Goal: Information Seeking & Learning: Check status

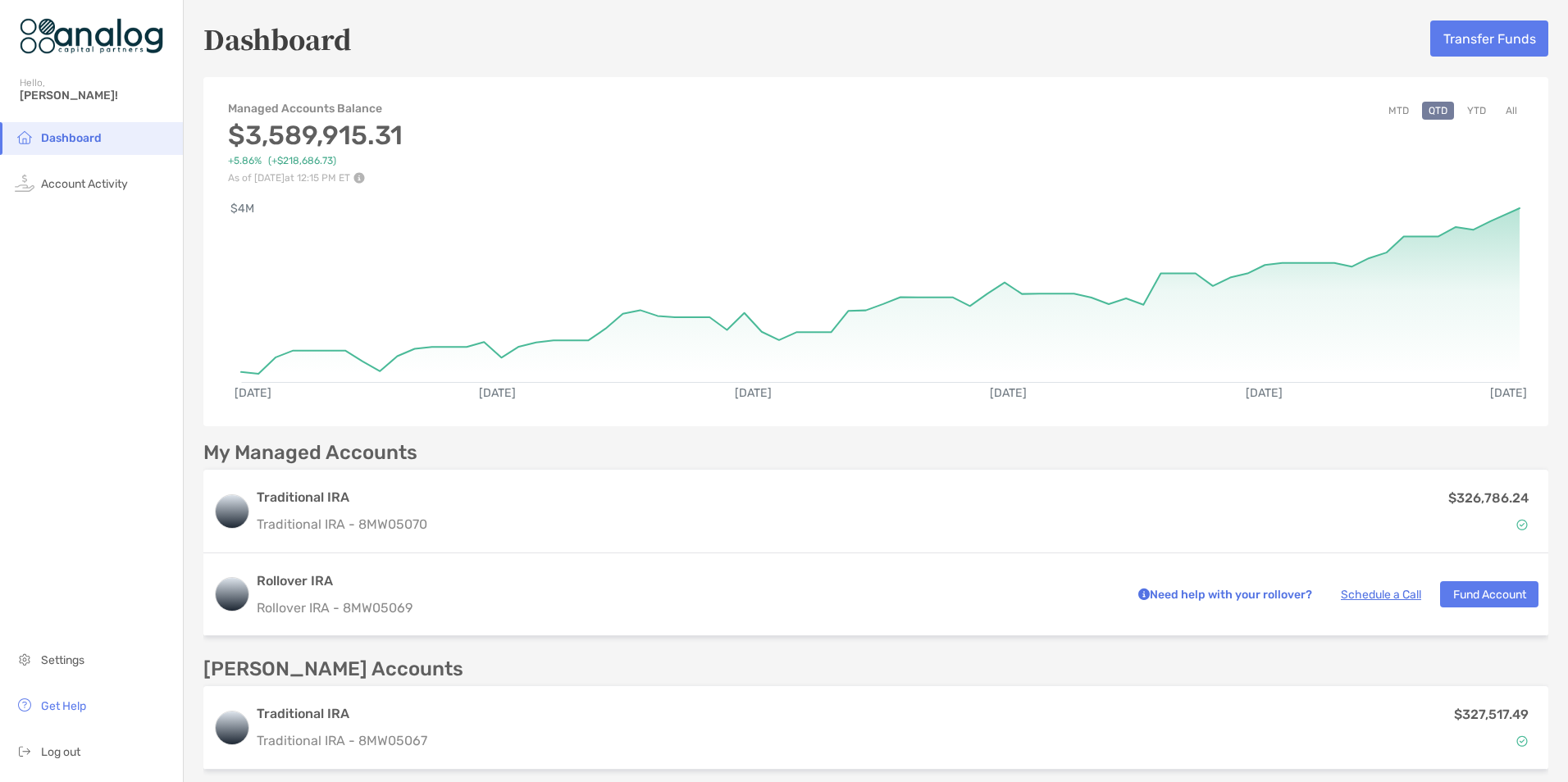
click at [1382, 113] on button "MTD" at bounding box center [1398, 111] width 34 height 18
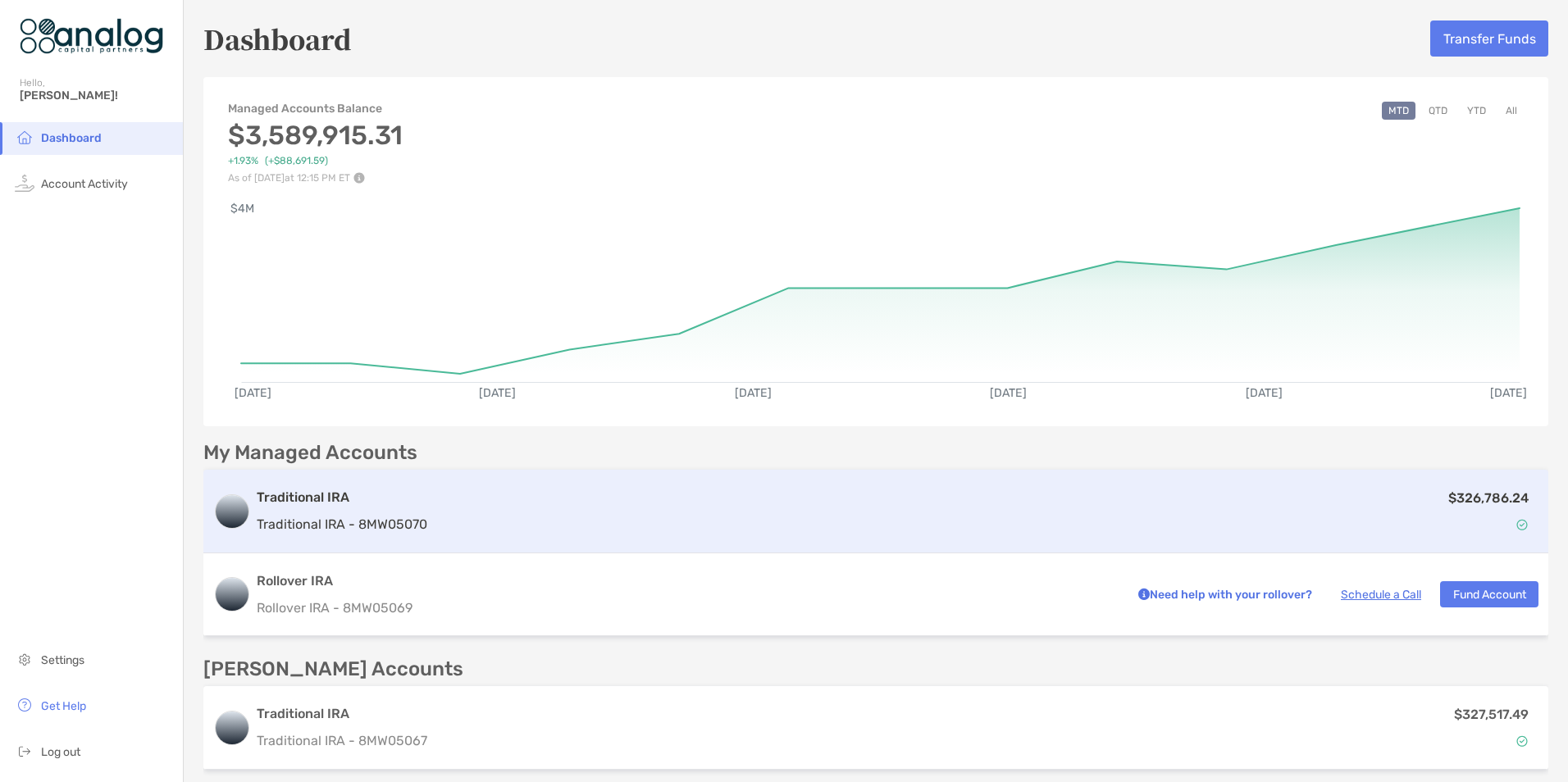
click at [1235, 531] on div "$326,786.24" at bounding box center [986, 512] width 1105 height 48
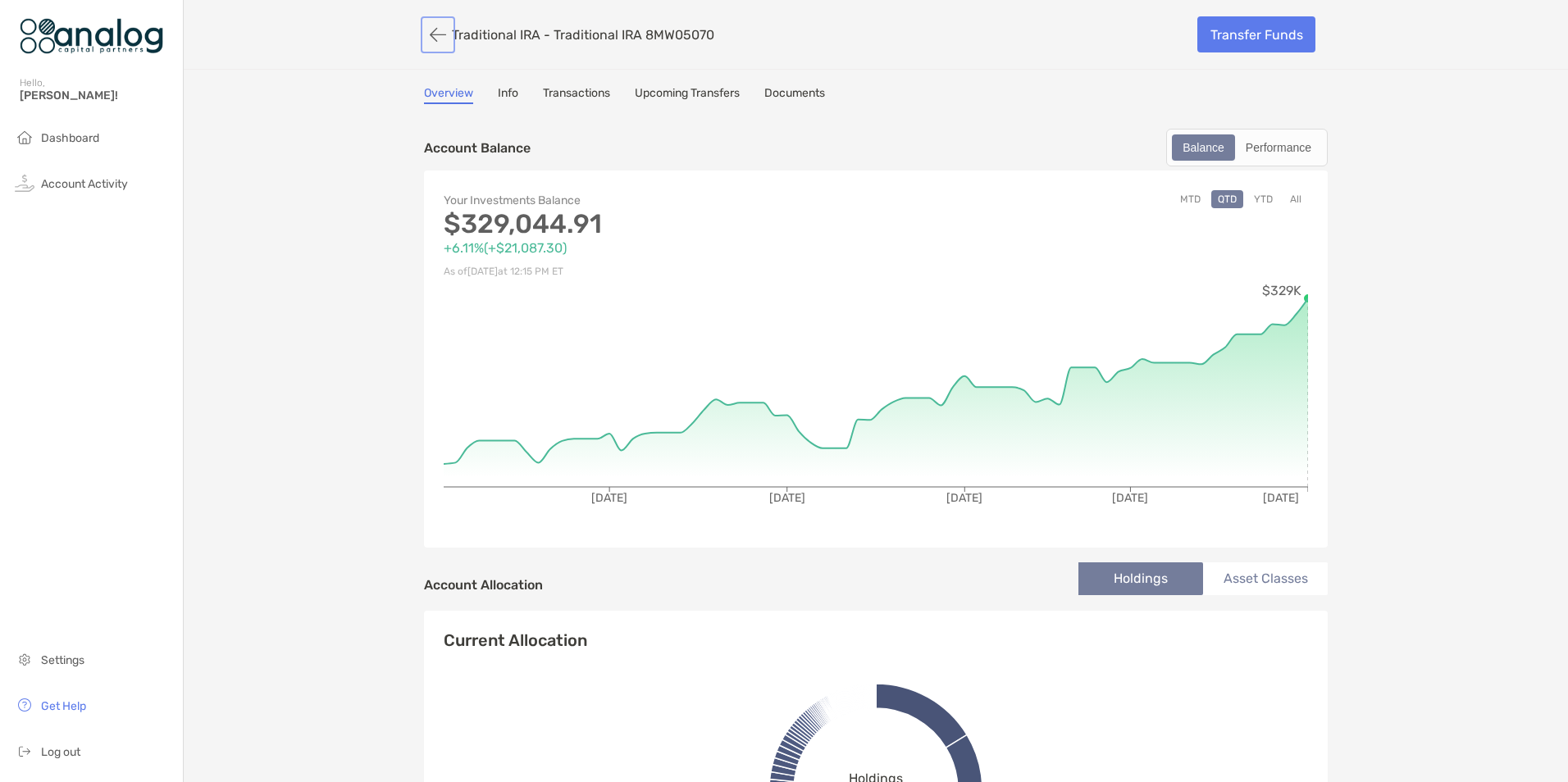
click at [432, 34] on button "button" at bounding box center [438, 34] width 28 height 30
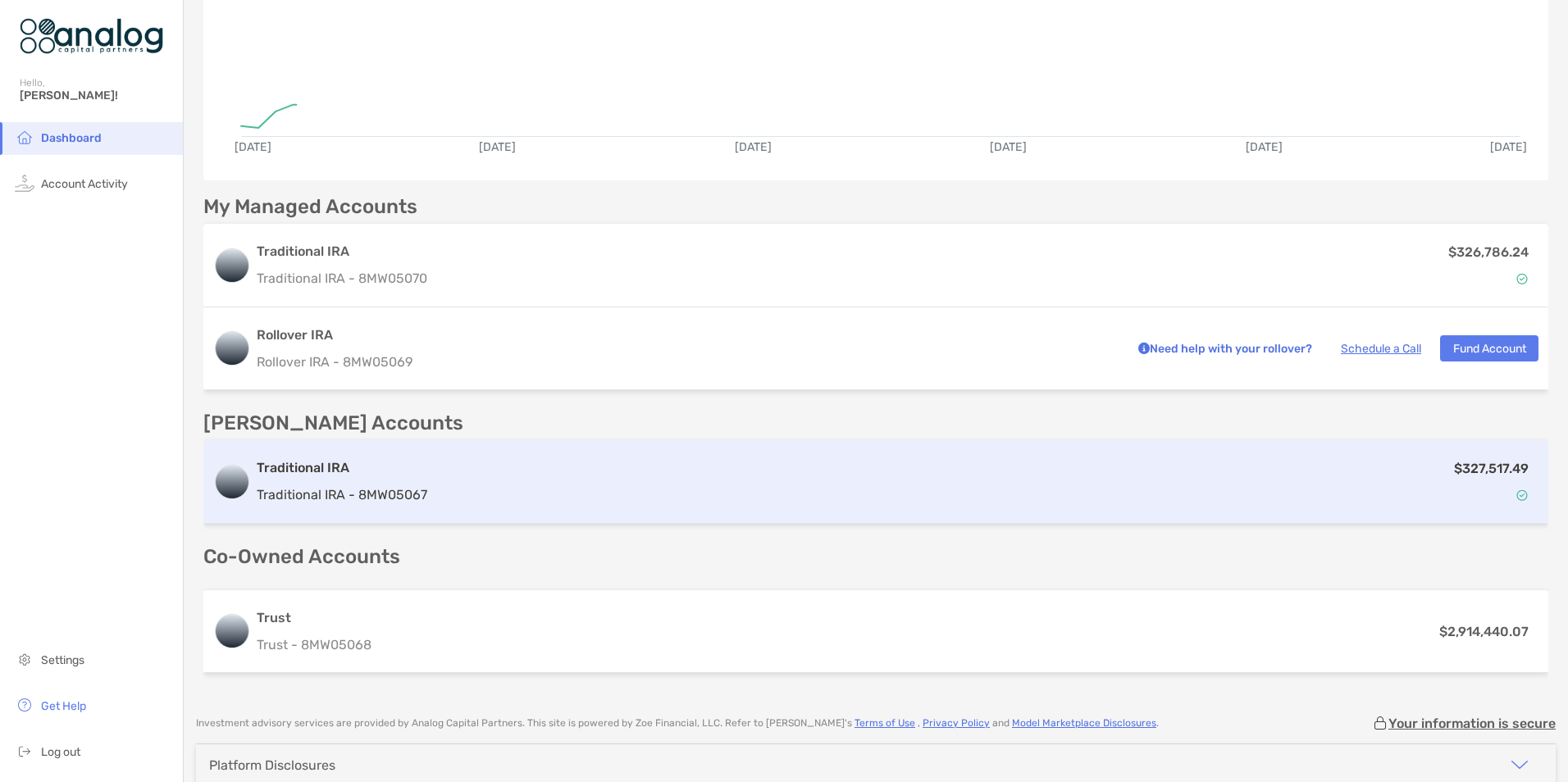
scroll to position [314, 0]
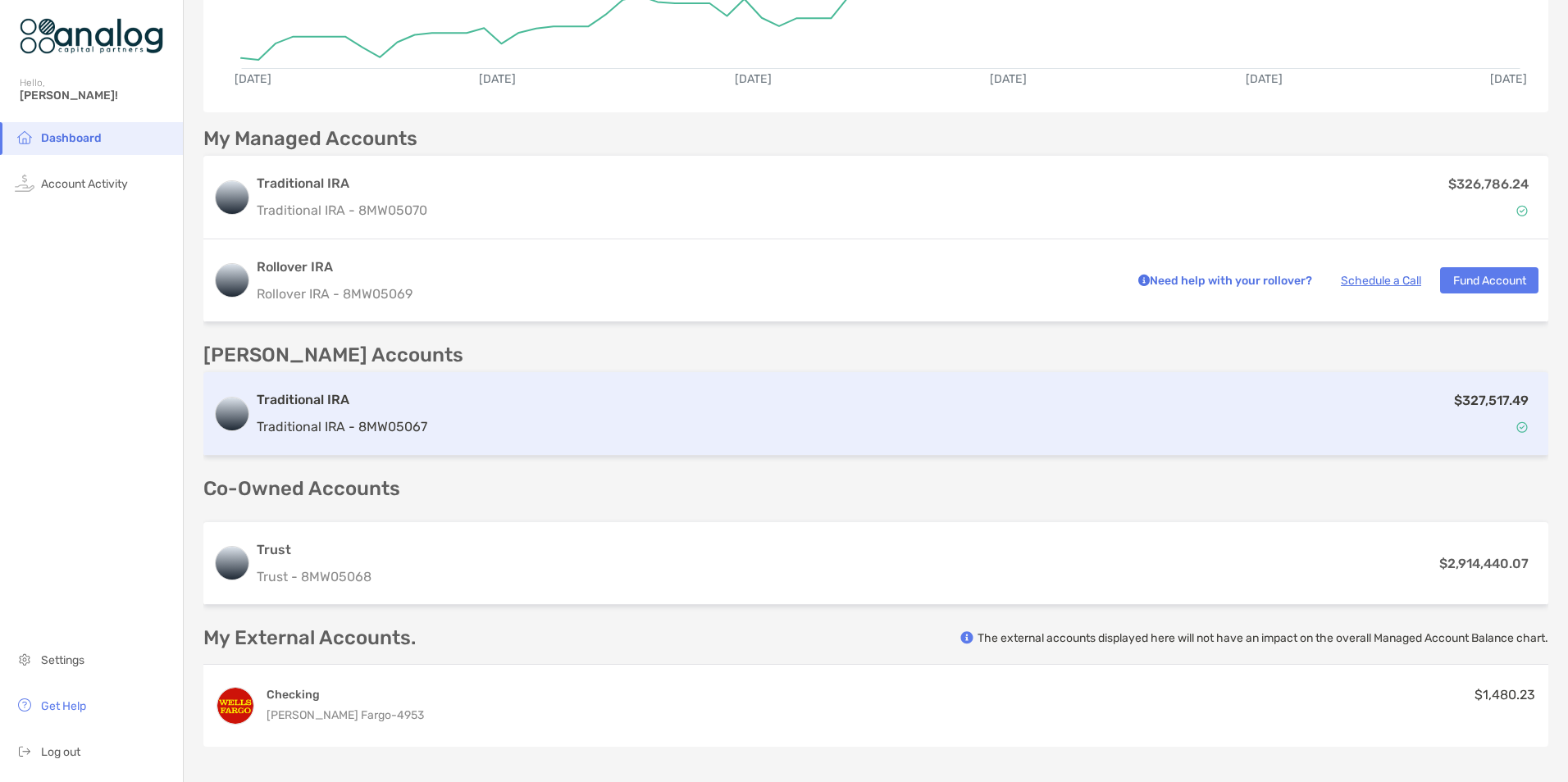
click at [684, 420] on div "$327,517.49" at bounding box center [986, 414] width 1105 height 48
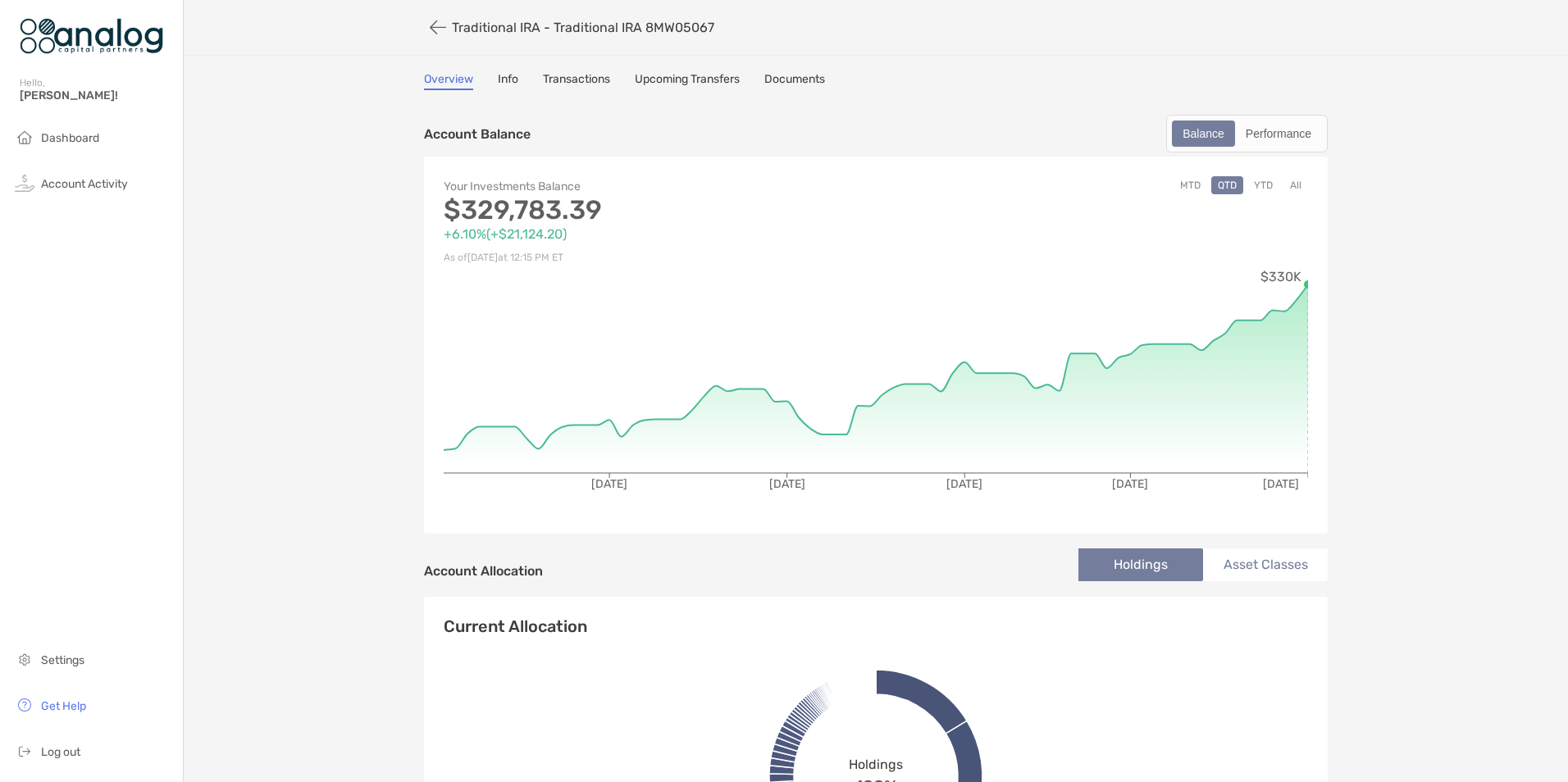
click at [1177, 190] on button "MTD" at bounding box center [1189, 186] width 34 height 18
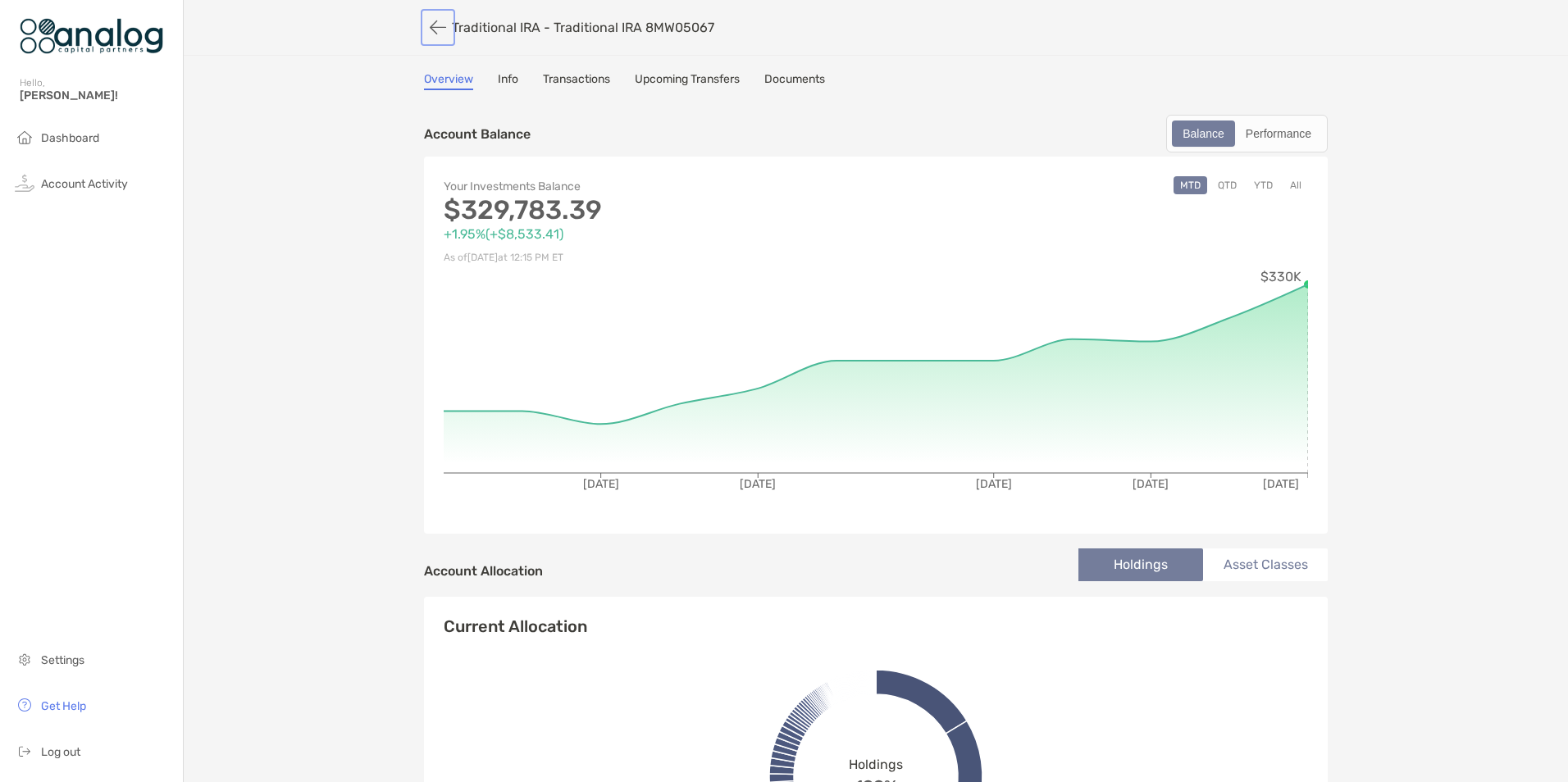
click at [429, 25] on button "button" at bounding box center [438, 27] width 28 height 30
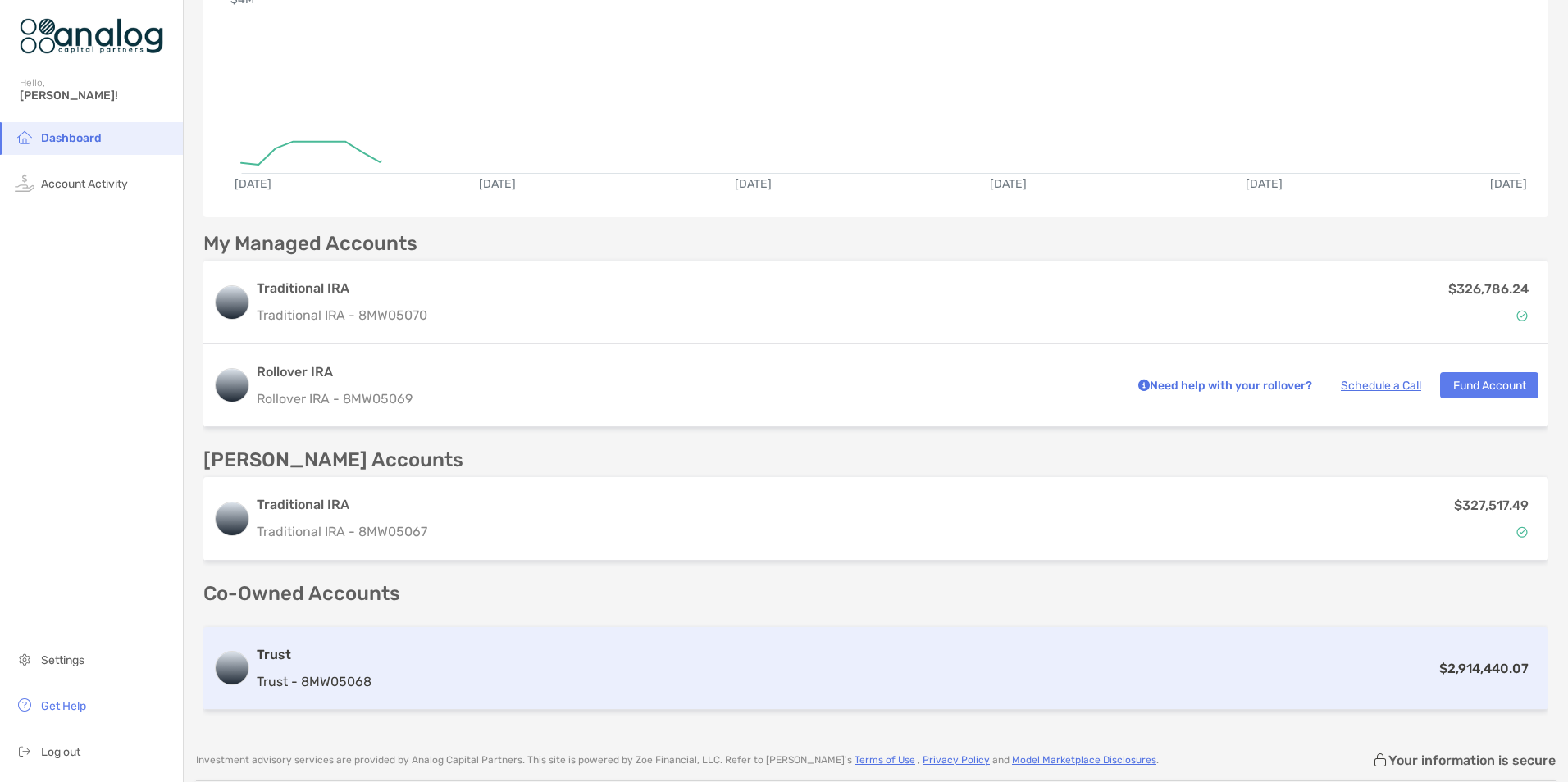
scroll to position [328, 0]
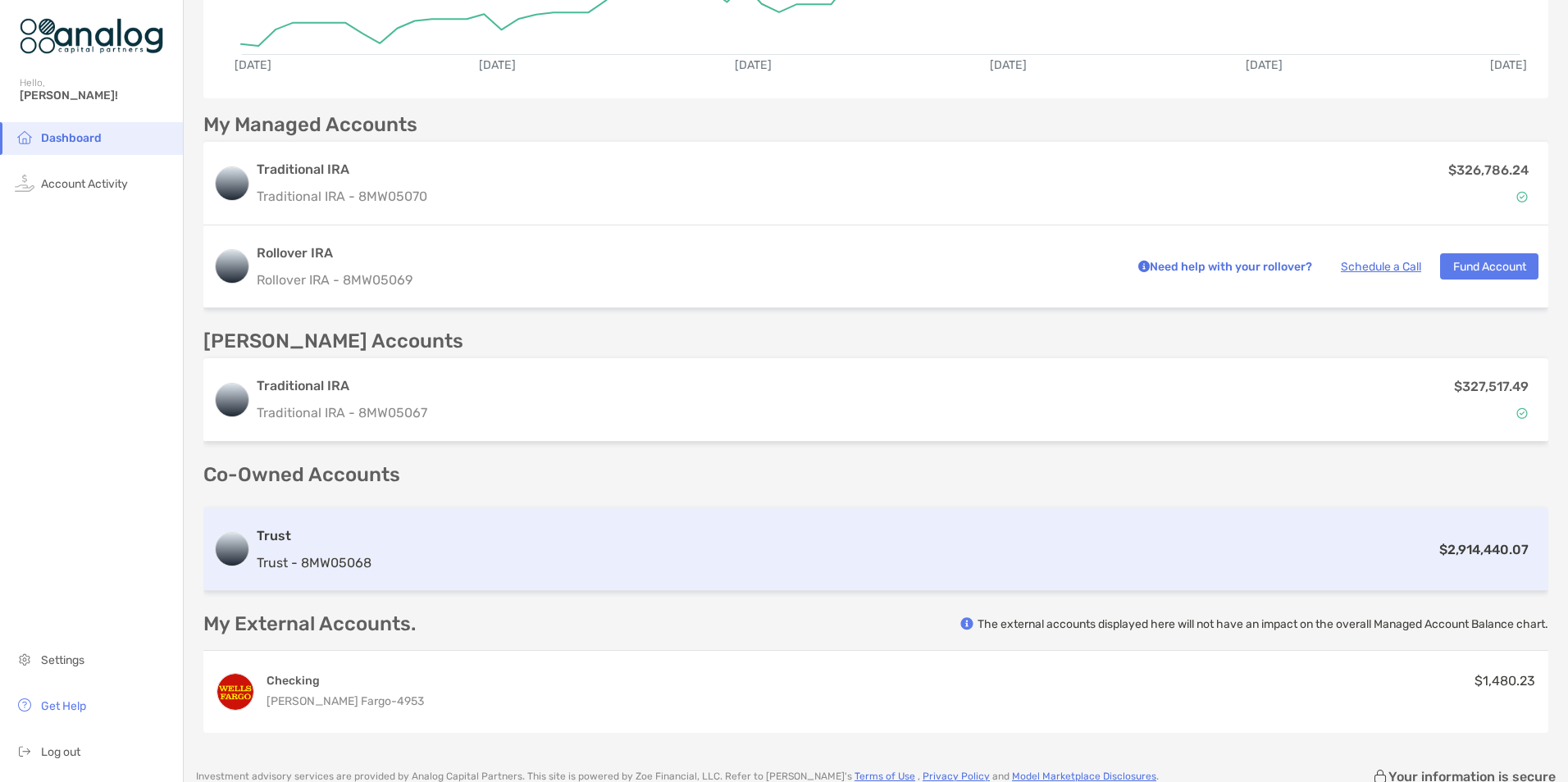
click at [816, 564] on div "Trust Trust - 8MW05068 $2,914,440.07" at bounding box center [876, 550] width 1345 height 83
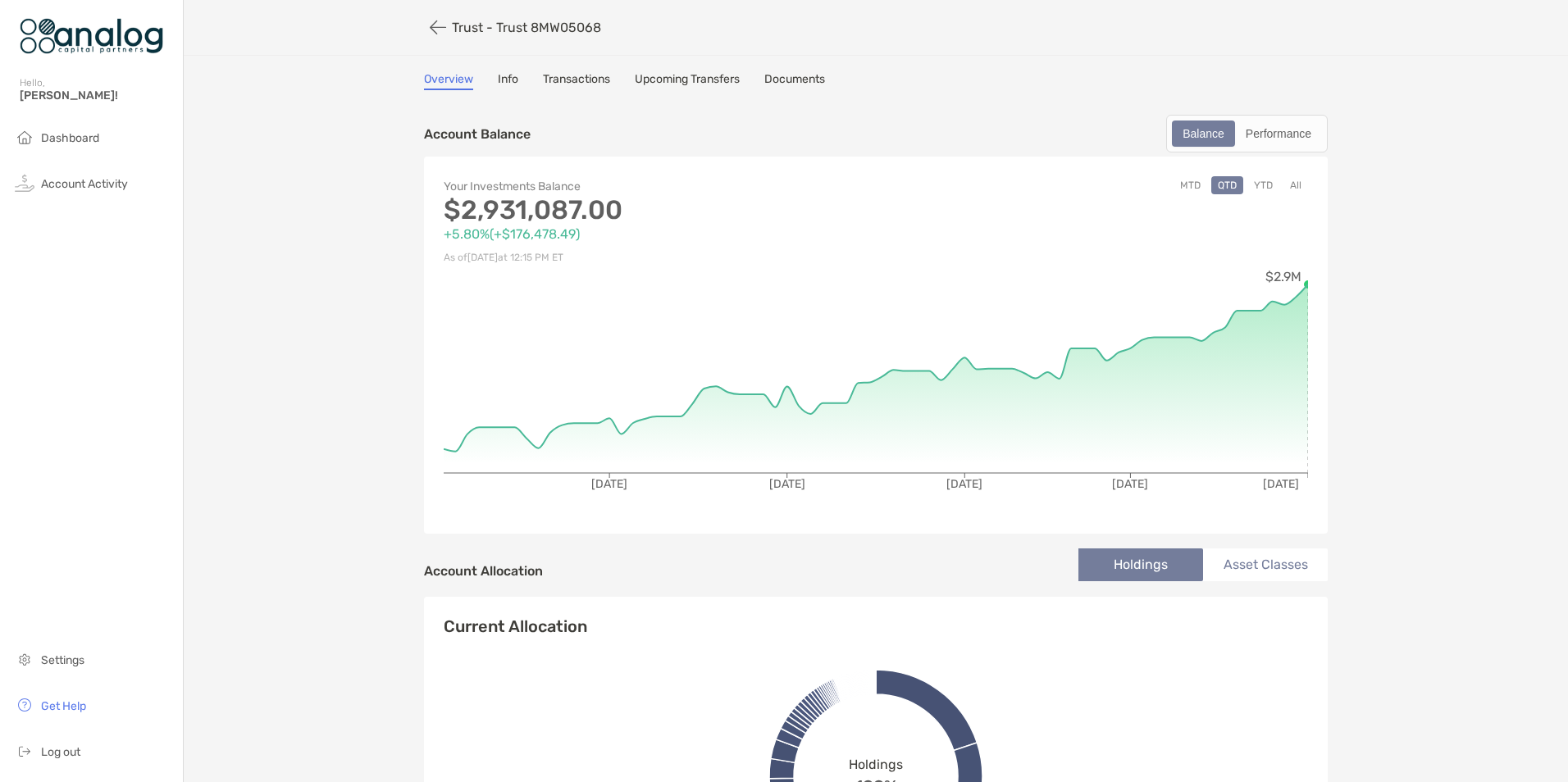
click at [1180, 177] on button "MTD" at bounding box center [1189, 186] width 34 height 18
